Goal: Task Accomplishment & Management: Complete application form

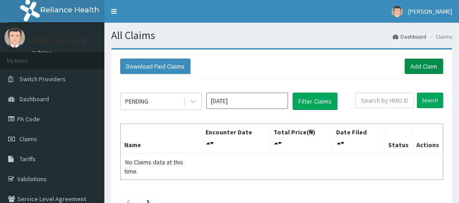
click at [418, 68] on link "Add Claim" at bounding box center [424, 66] width 39 height 15
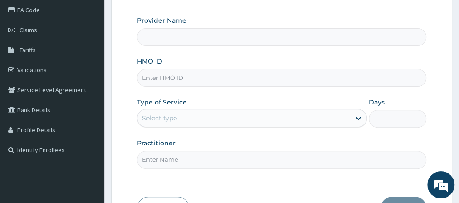
scroll to position [113, 0]
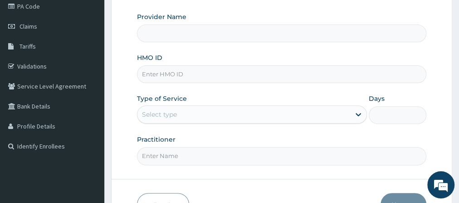
click at [178, 77] on input "HMO ID" at bounding box center [282, 74] width 290 height 18
type input "Go Fitness Gym"
type input "1"
type input "LGL/10217/A"
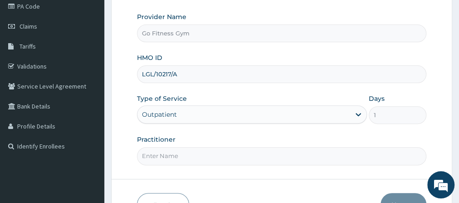
click at [197, 160] on input "Practitioner" at bounding box center [282, 156] width 290 height 18
type input "Gofitness centre"
click at [397, 196] on button "Next" at bounding box center [404, 205] width 46 height 24
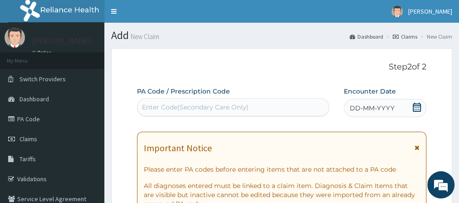
click at [418, 108] on icon at bounding box center [417, 107] width 9 height 9
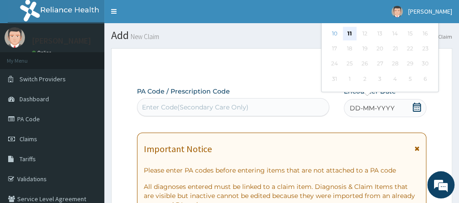
click at [348, 33] on div "11" at bounding box center [350, 34] width 14 height 14
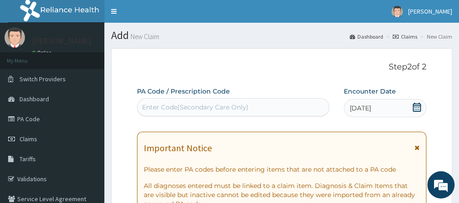
click at [234, 111] on div "Enter Code(Secondary Care Only)" at bounding box center [195, 107] width 107 height 9
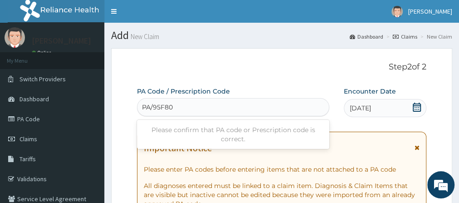
type input "PA/95F80F"
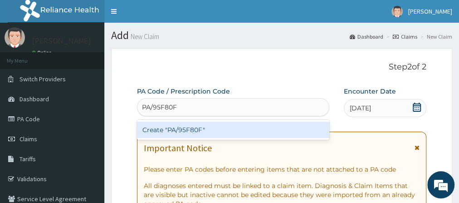
click at [235, 130] on div "Create "PA/95F80F"" at bounding box center [233, 130] width 193 height 16
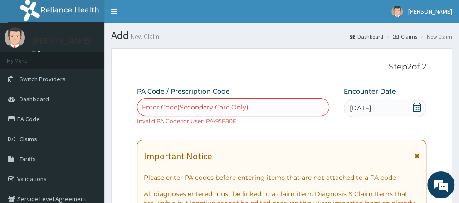
click at [173, 106] on div "Enter Code(Secondary Care Only)" at bounding box center [195, 107] width 107 height 9
type input "["
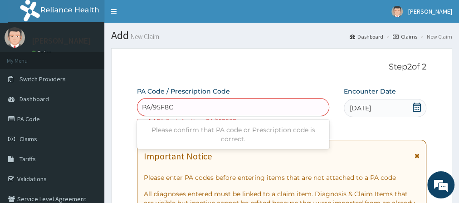
type input "PA/95F8CF"
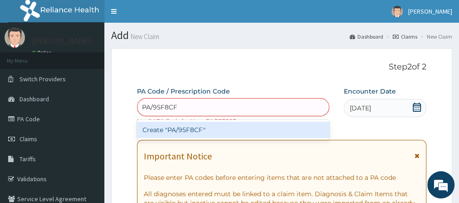
click at [168, 127] on div "Create "PA/95F8CF"" at bounding box center [233, 130] width 193 height 16
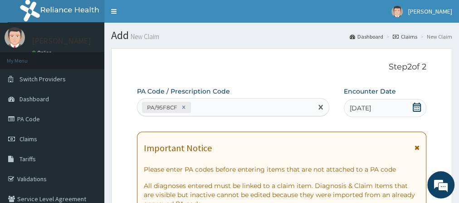
click at [418, 110] on icon at bounding box center [417, 107] width 9 height 9
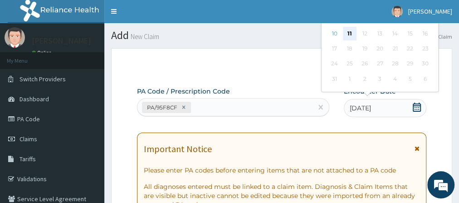
click at [350, 31] on div "11" at bounding box center [350, 34] width 14 height 14
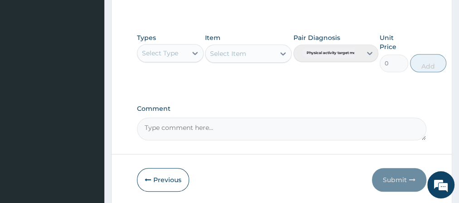
scroll to position [468, 0]
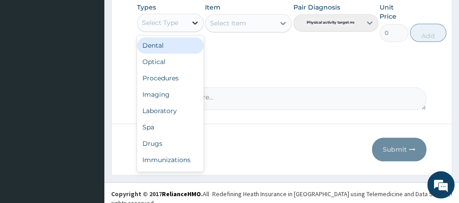
click at [195, 26] on div at bounding box center [195, 23] width 16 height 16
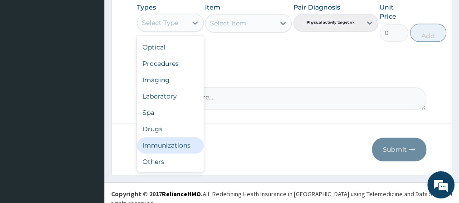
scroll to position [30, 0]
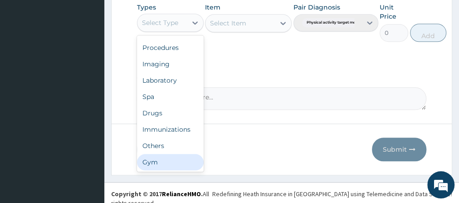
click at [181, 165] on div "Gym" at bounding box center [170, 162] width 67 height 16
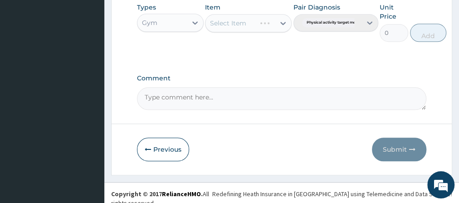
click at [255, 23] on div "Select Item" at bounding box center [248, 23] width 87 height 18
click at [276, 26] on div at bounding box center [283, 23] width 16 height 16
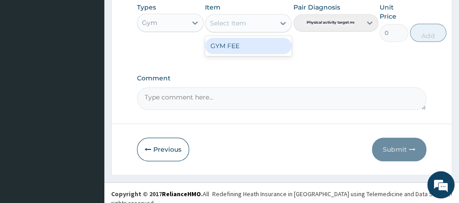
click at [248, 50] on div "GYM FEE" at bounding box center [248, 46] width 87 height 16
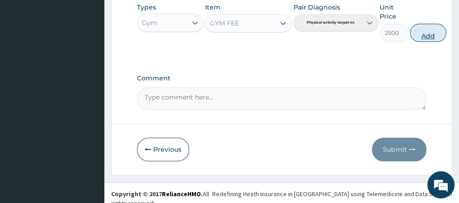
click at [420, 35] on button "Add" at bounding box center [428, 33] width 36 height 18
type input "0"
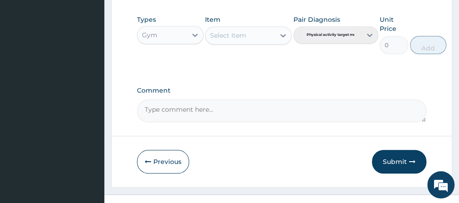
scroll to position [429, 0]
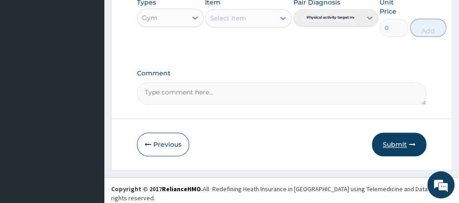
click at [411, 148] on icon "button" at bounding box center [413, 144] width 6 height 6
